Goal: Share content

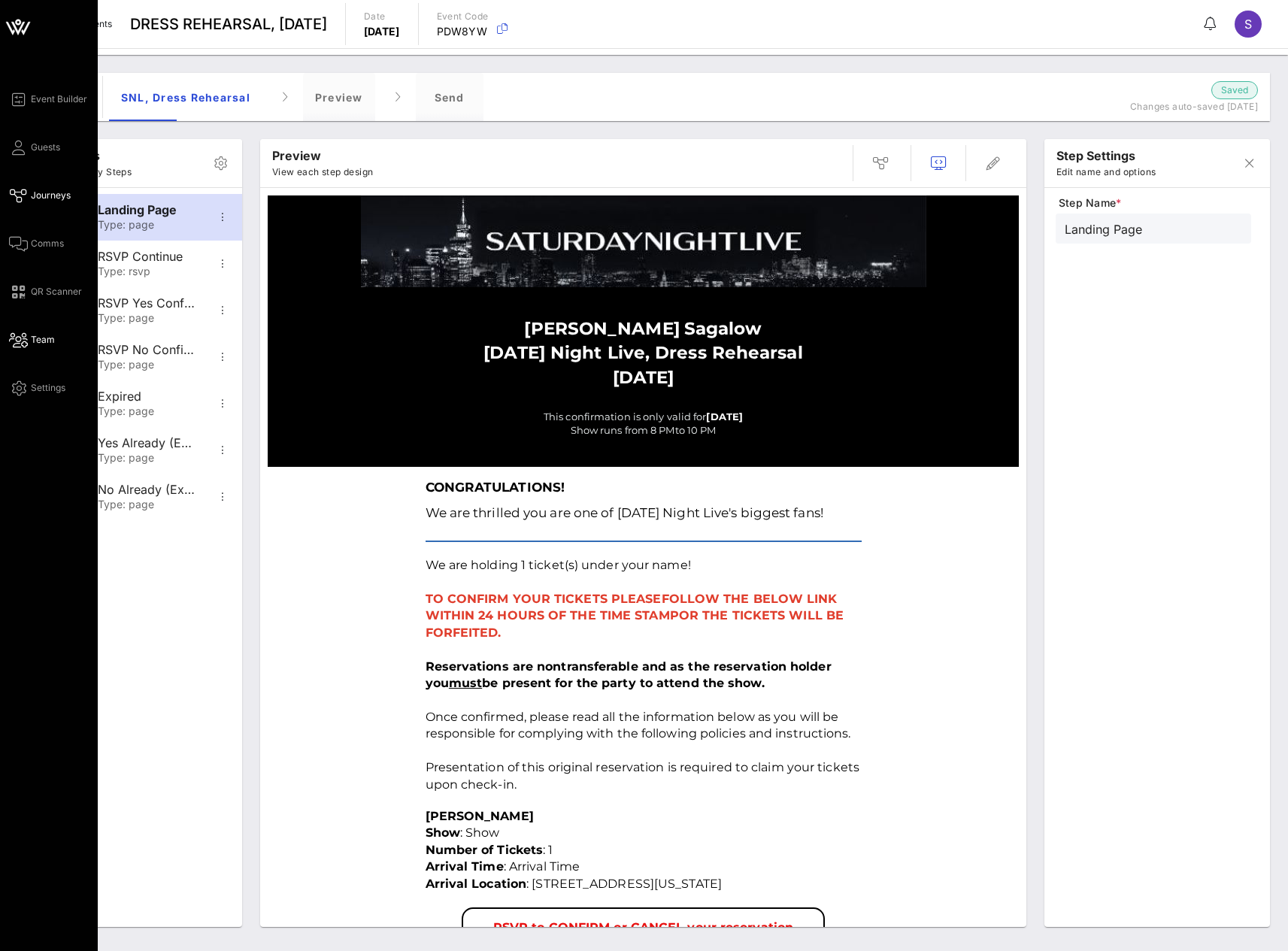
click at [17, 341] on icon at bounding box center [18, 340] width 19 height 3
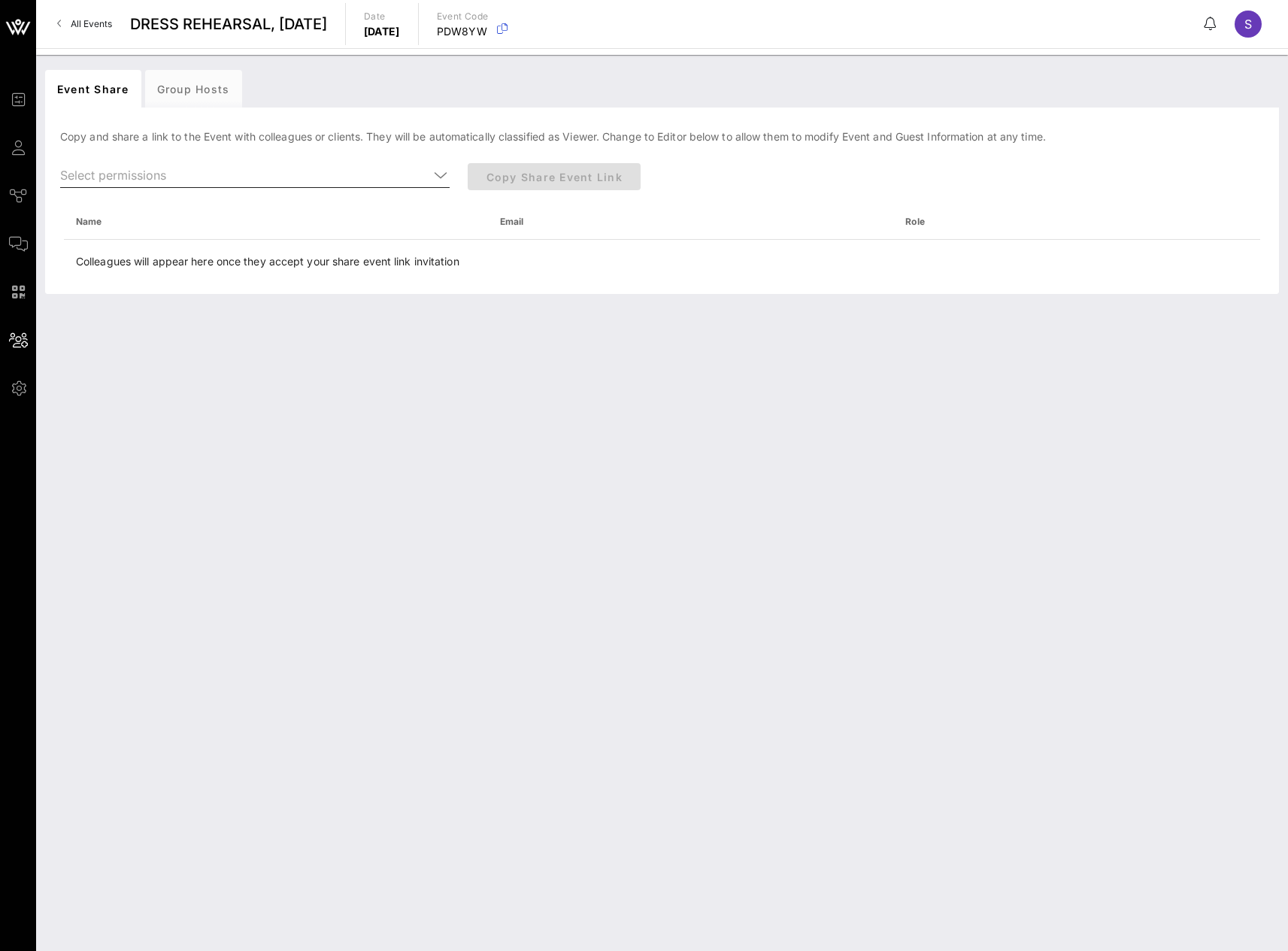
click at [430, 177] on div at bounding box center [439, 175] width 21 height 18
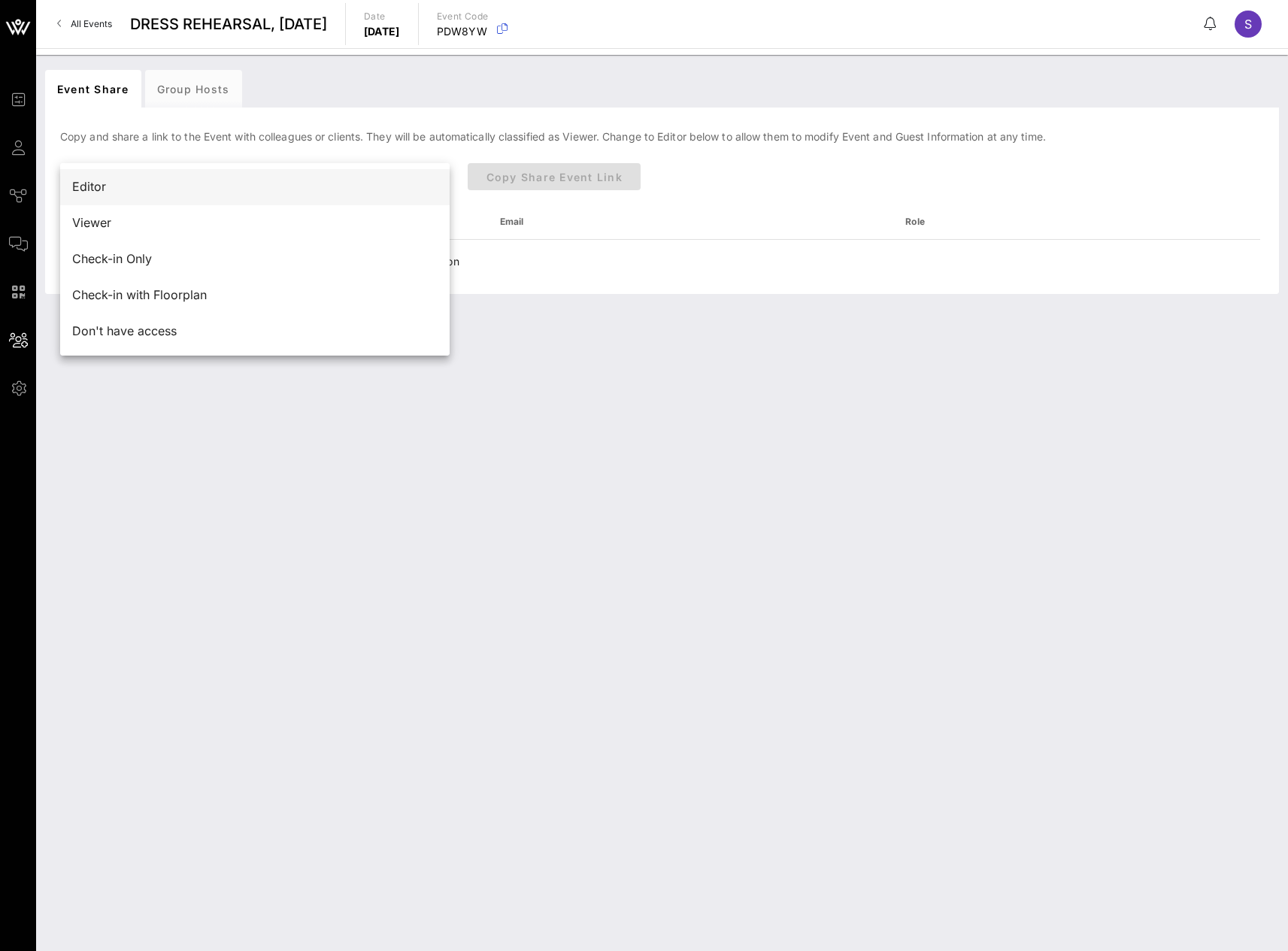
click at [355, 181] on div "Editor" at bounding box center [255, 186] width 366 height 14
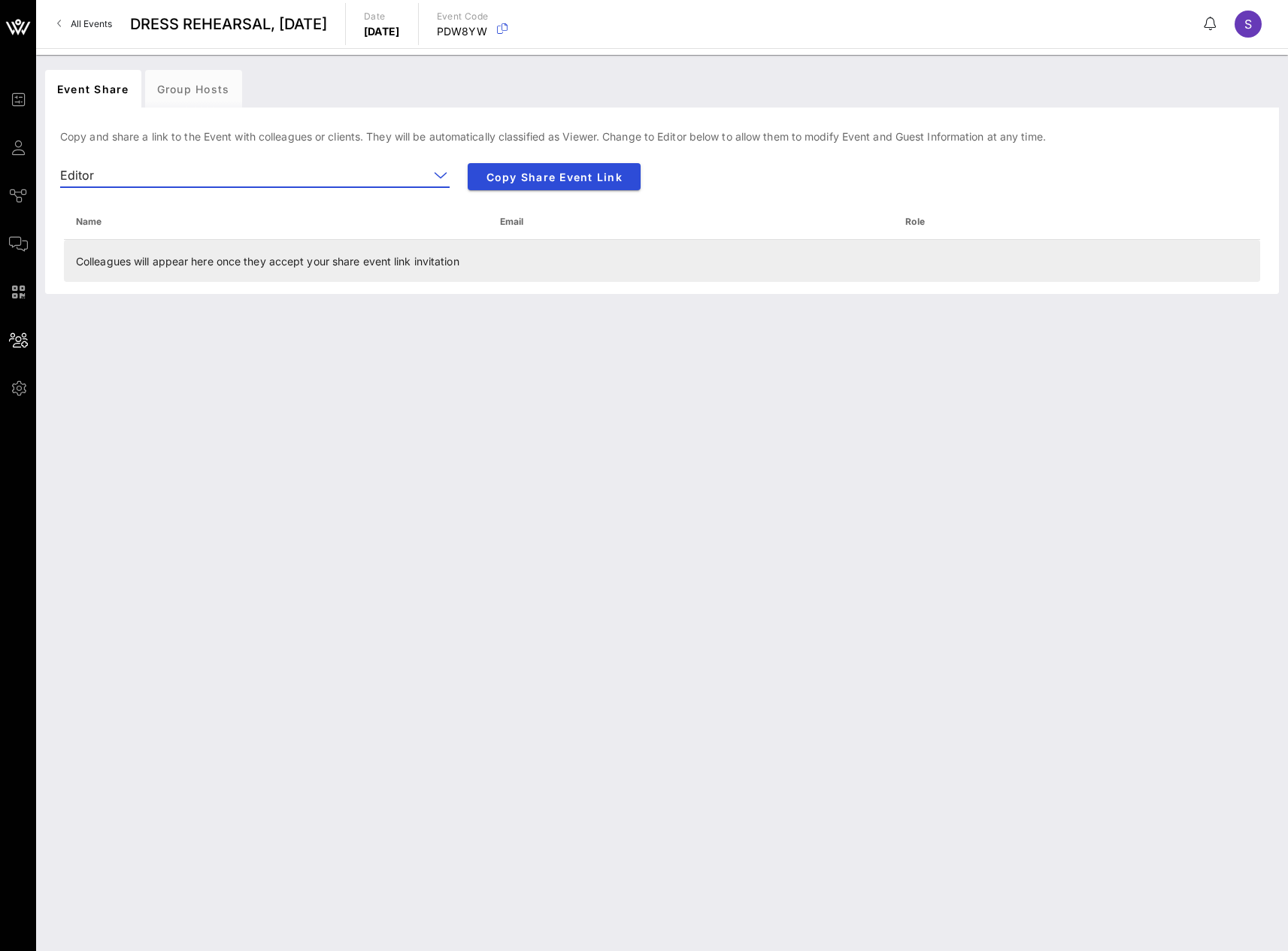
click at [357, 252] on td "Colleagues will appear here once they accept your share event link invitation" at bounding box center [662, 260] width 1197 height 42
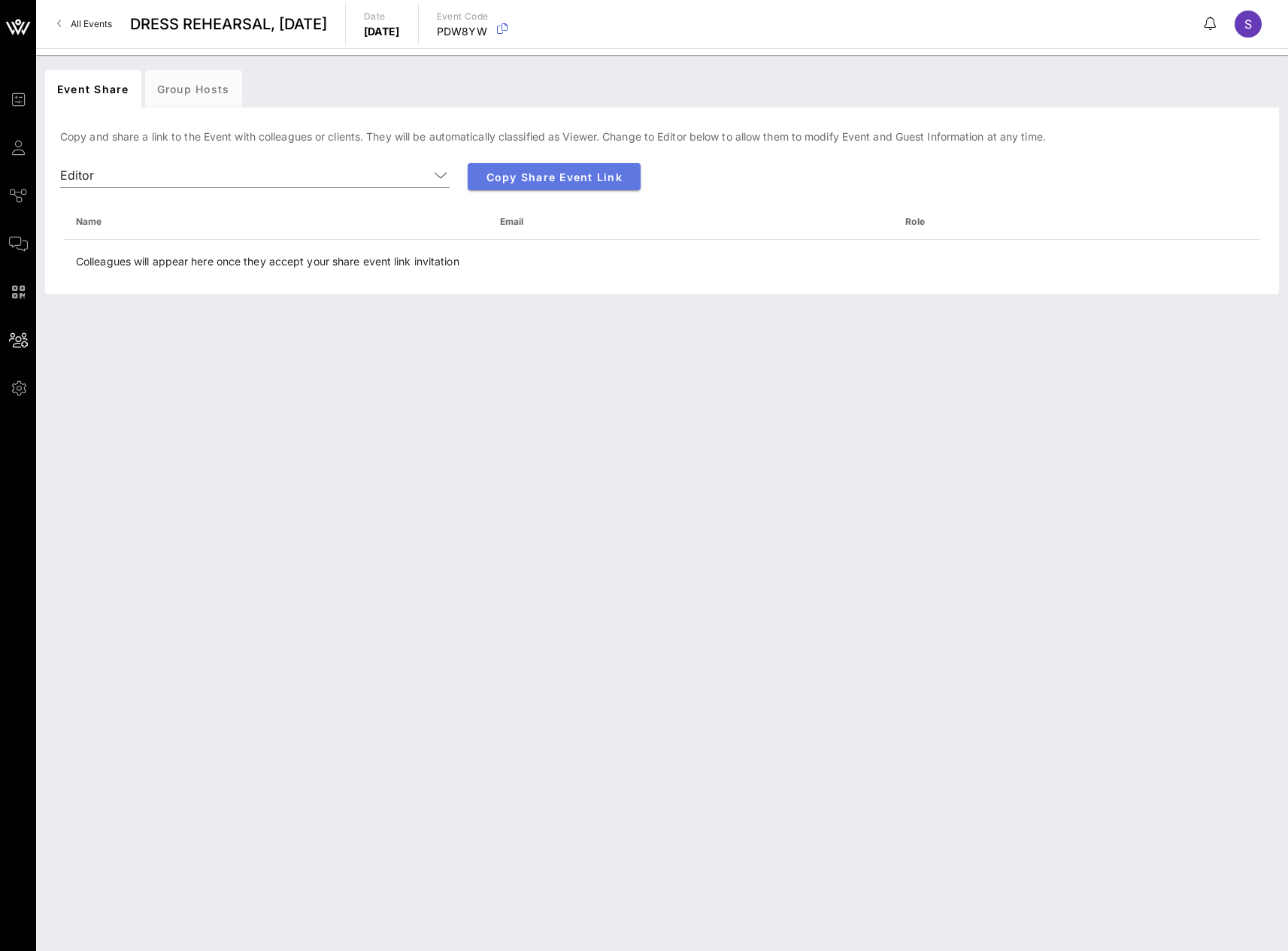
click at [518, 183] on span "Copy Share Event Link" at bounding box center [554, 177] width 149 height 12
